Goal: Information Seeking & Learning: Learn about a topic

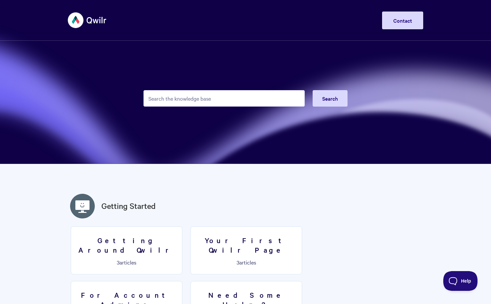
click at [70, 21] on img at bounding box center [87, 20] width 39 height 25
click at [85, 22] on img at bounding box center [87, 20] width 39 height 25
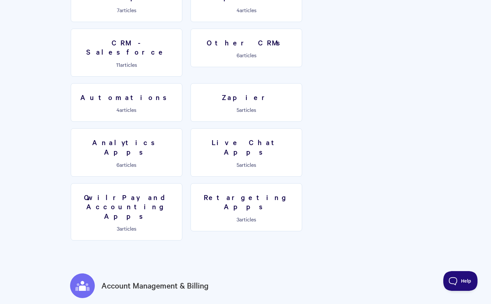
scroll to position [1039, 0]
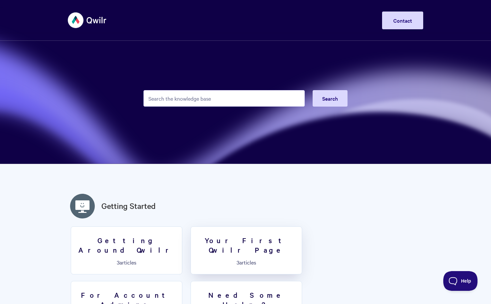
click at [258, 240] on h3 "Your First Qwilr Page" at bounding box center [246, 245] width 103 height 19
